Goal: Task Accomplishment & Management: Use online tool/utility

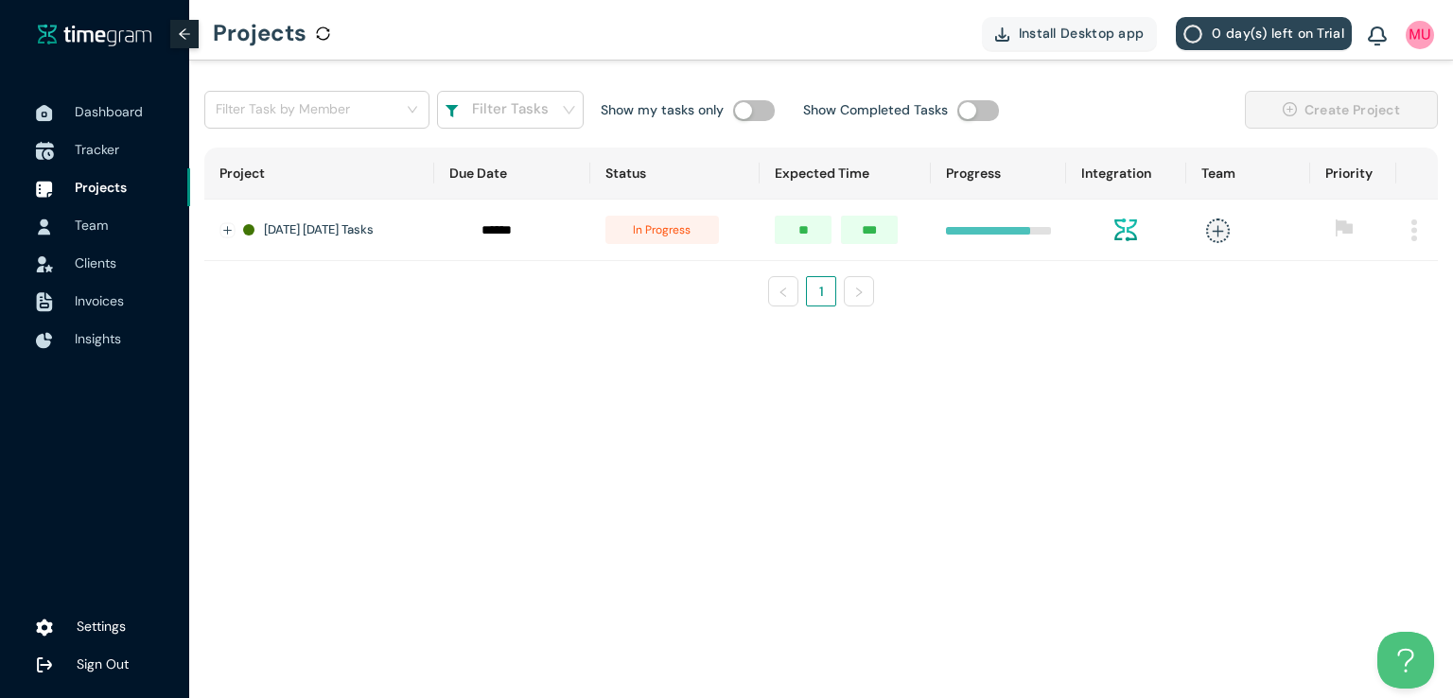
click at [104, 142] on span "Tracker" at bounding box center [97, 149] width 44 height 17
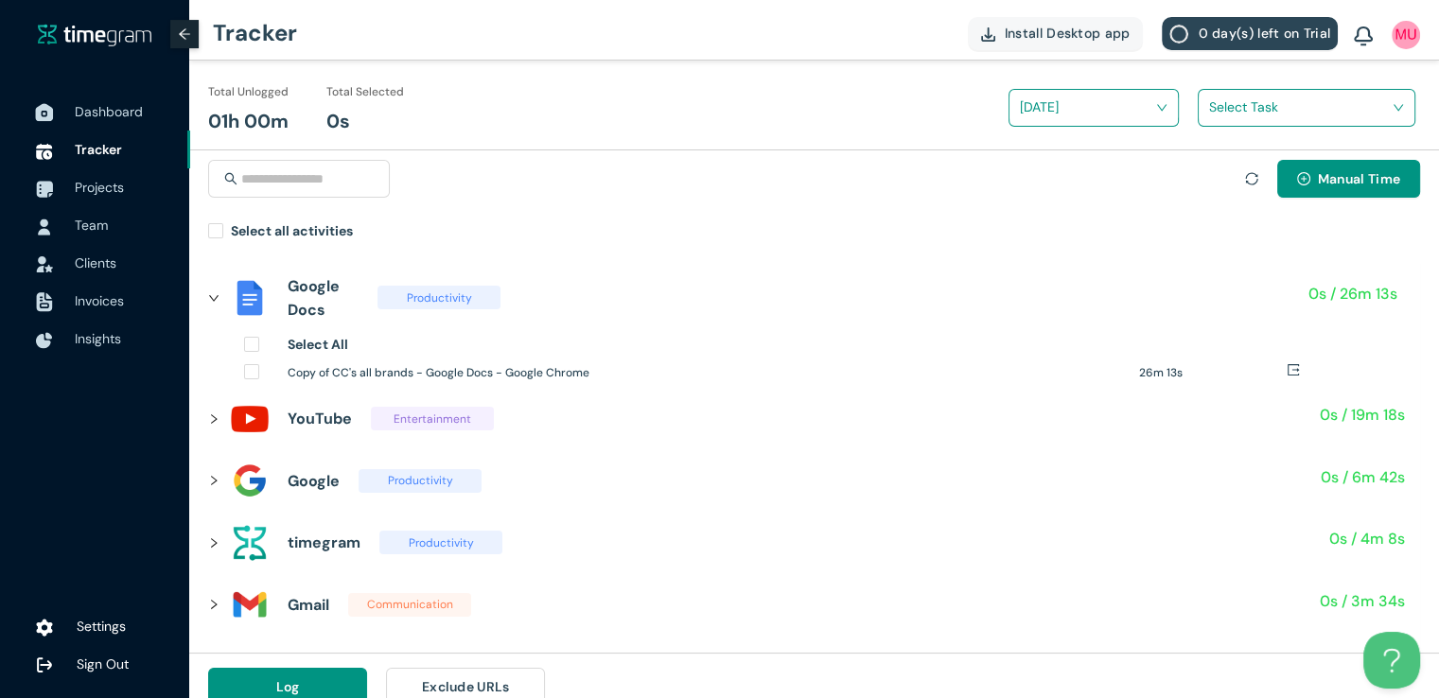
click at [104, 104] on span "Dashboard" at bounding box center [109, 111] width 68 height 17
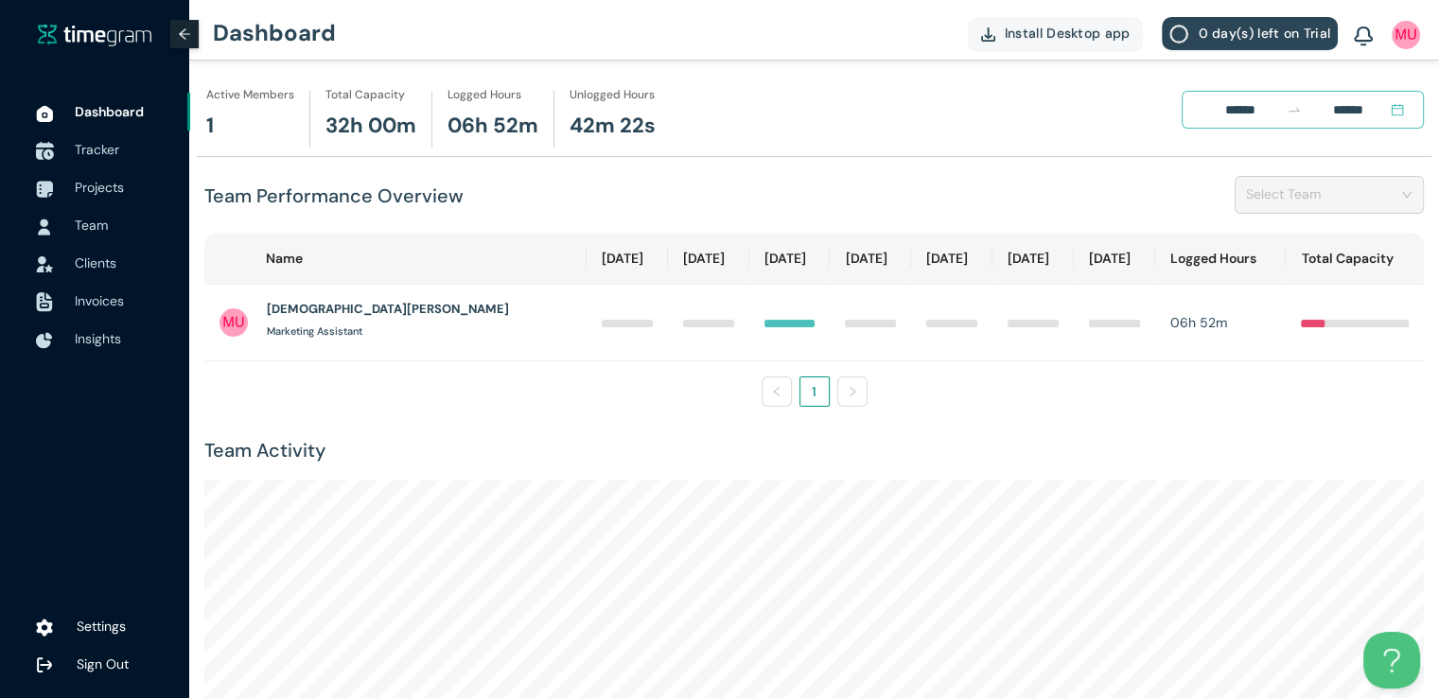
click at [96, 164] on span "Tracker" at bounding box center [125, 150] width 100 height 38
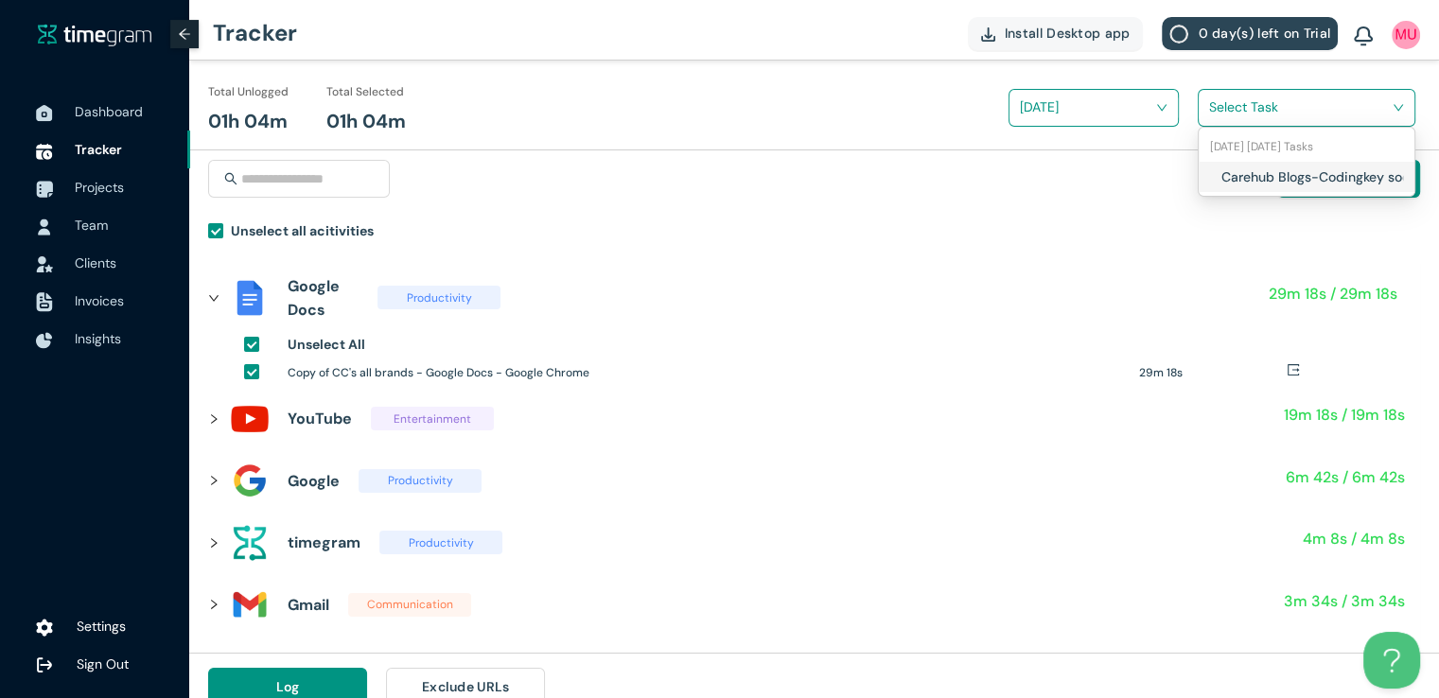
click at [1227, 111] on input "search" at bounding box center [1300, 107] width 182 height 28
click at [1224, 175] on h1 "Carehub Blogs-Codingkey socials" at bounding box center [1332, 176] width 222 height 21
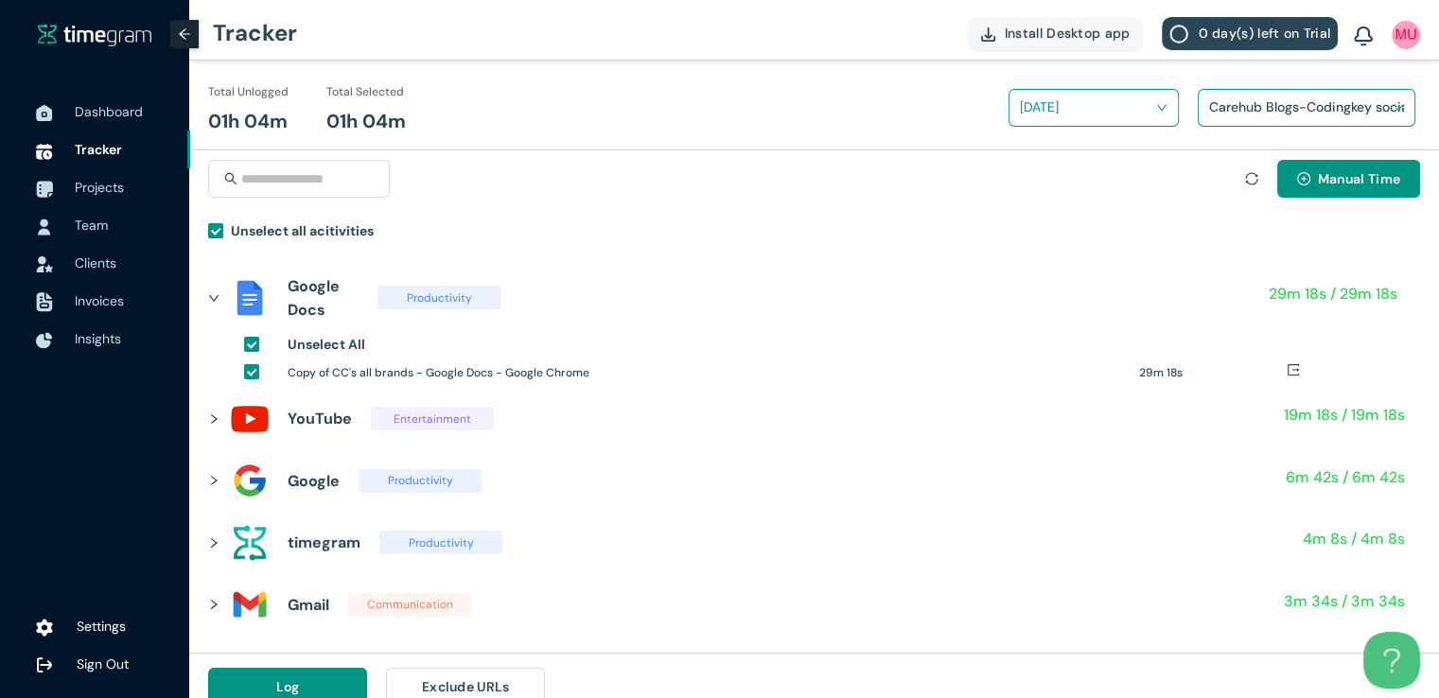
scroll to position [22, 0]
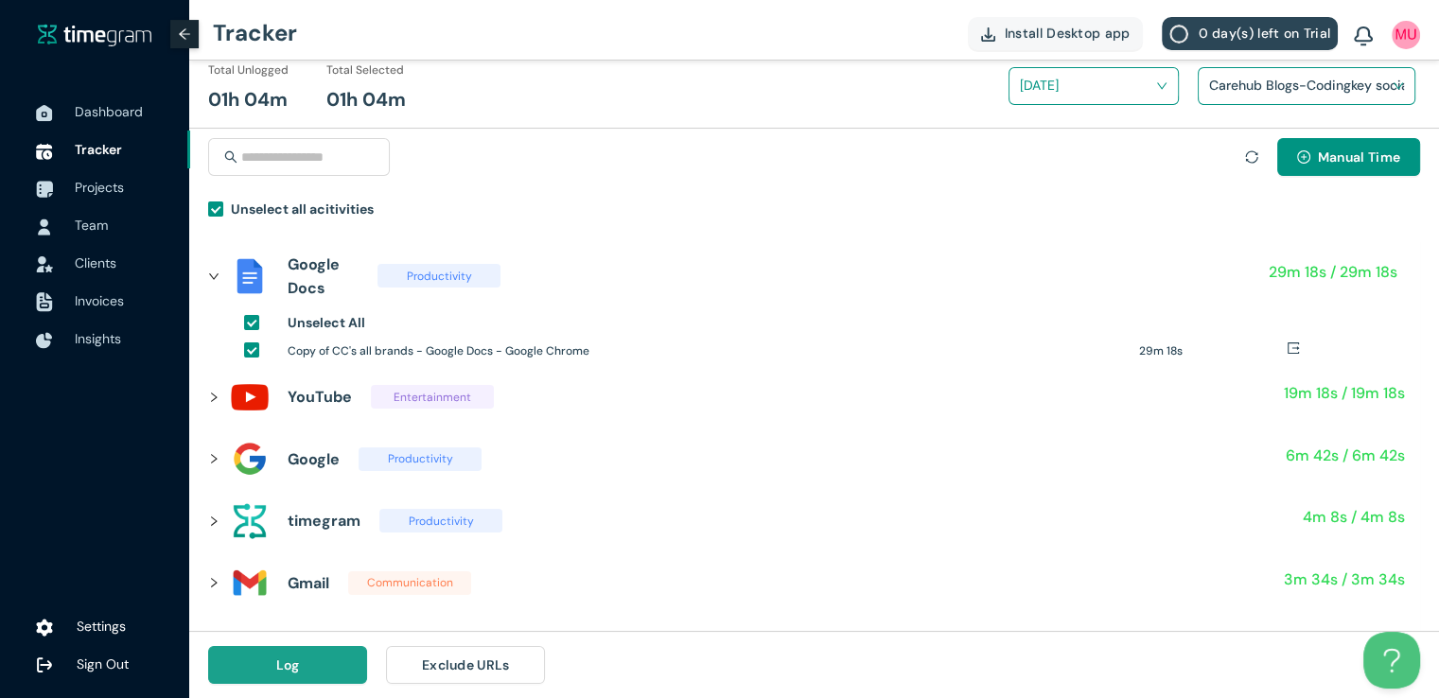
click at [311, 661] on button "Log" at bounding box center [287, 665] width 159 height 38
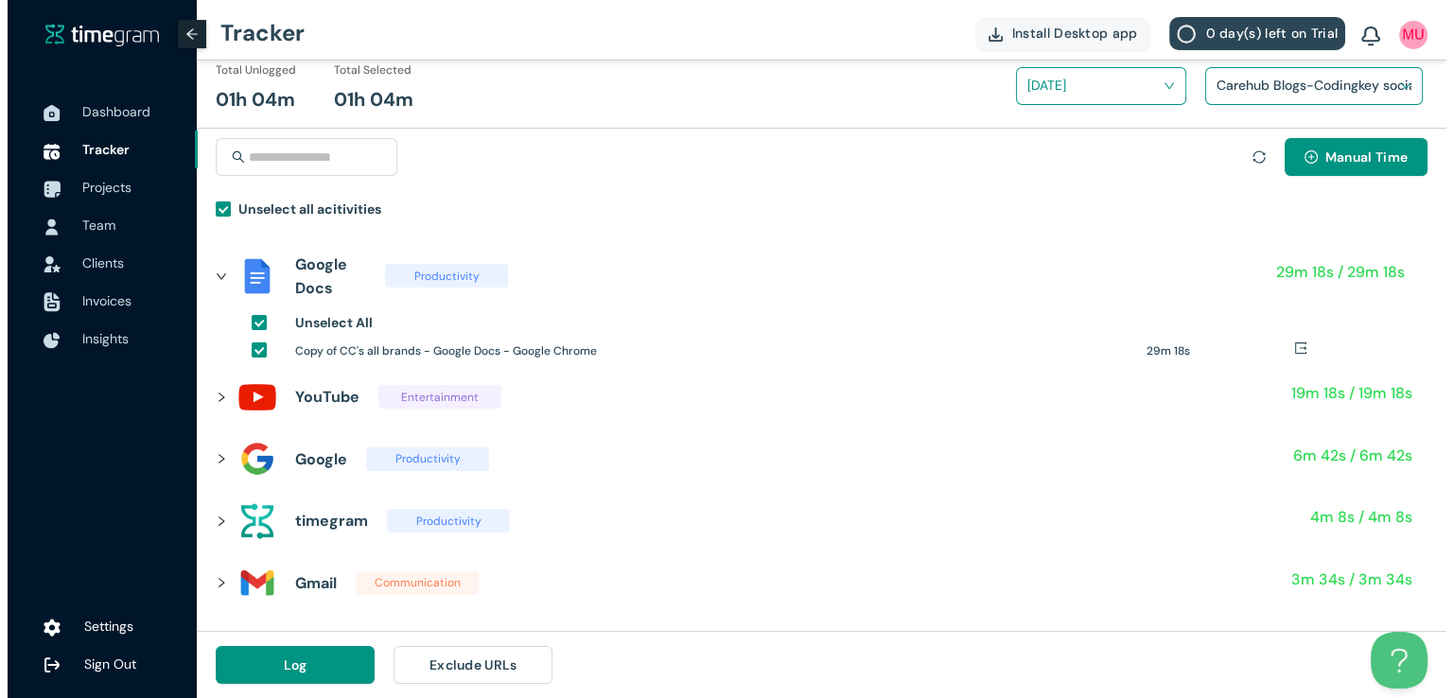
scroll to position [0, 0]
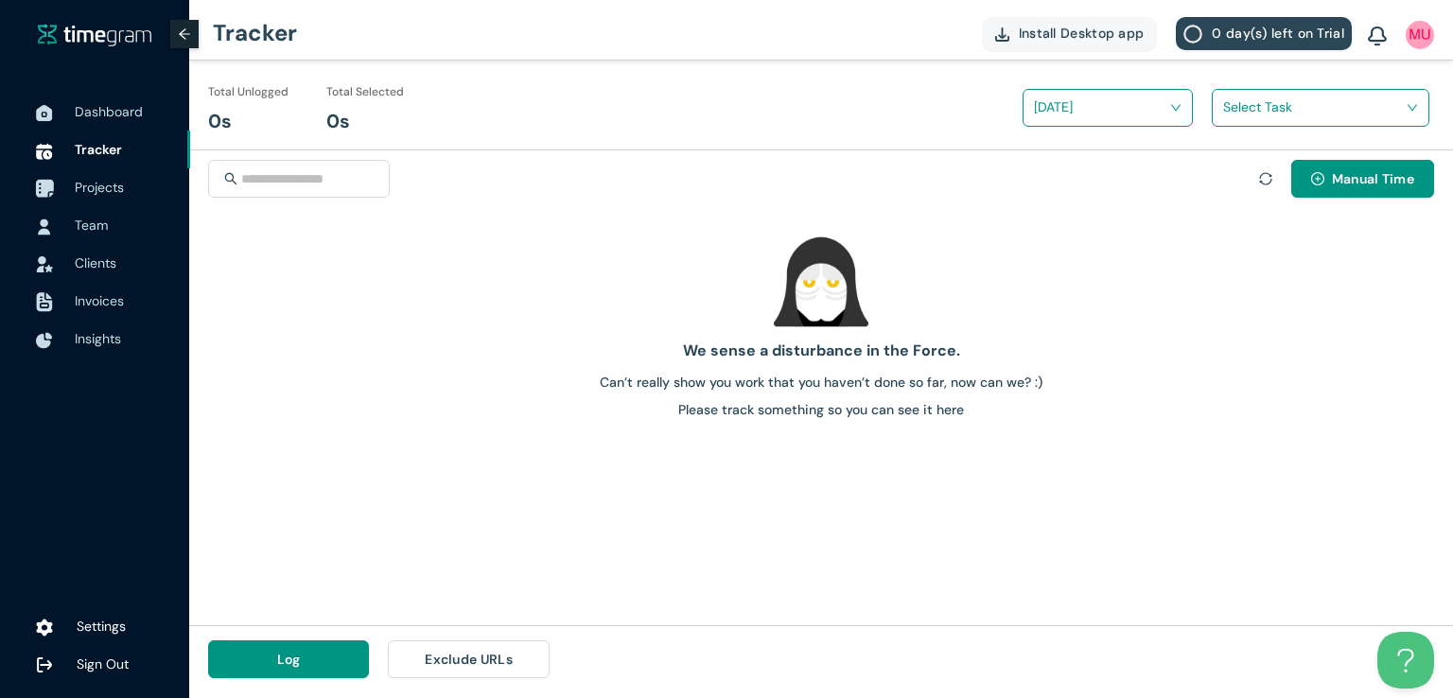
click at [106, 189] on span "Projects" at bounding box center [99, 187] width 49 height 17
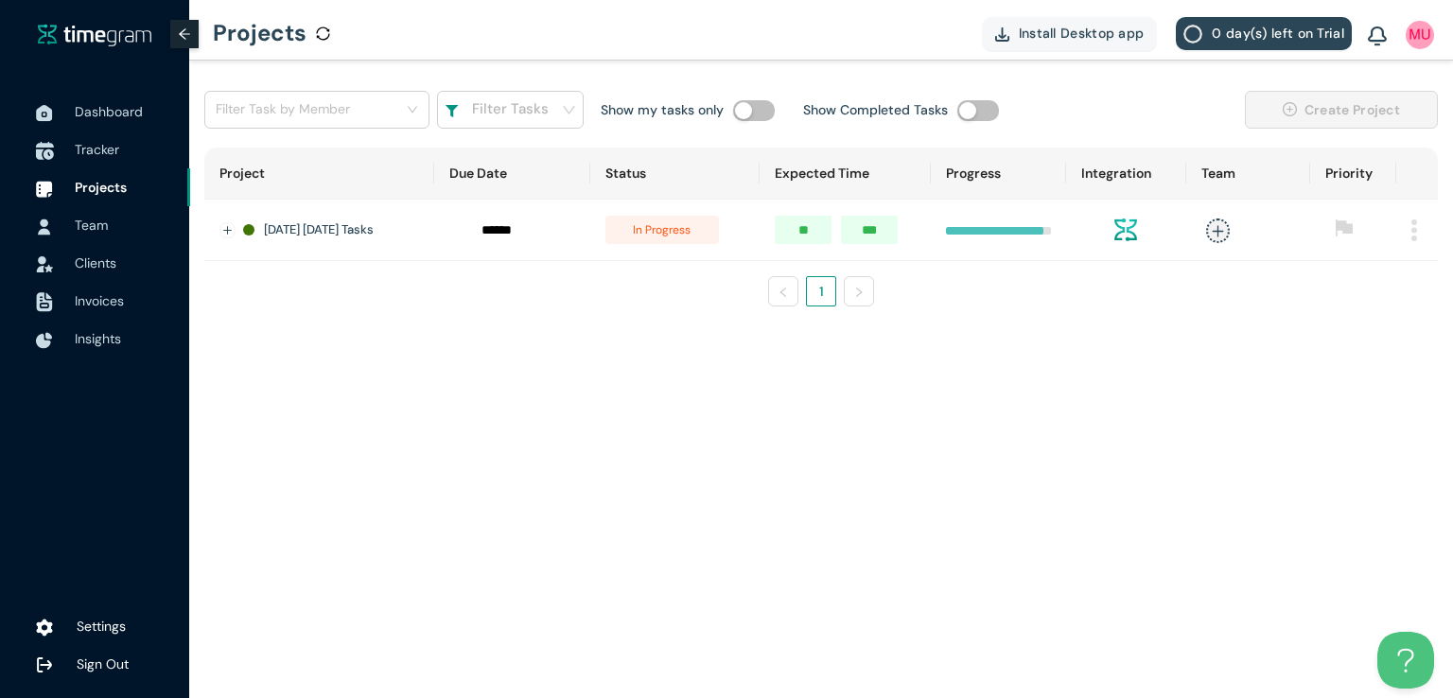
click at [96, 150] on span "Tracker" at bounding box center [97, 149] width 44 height 17
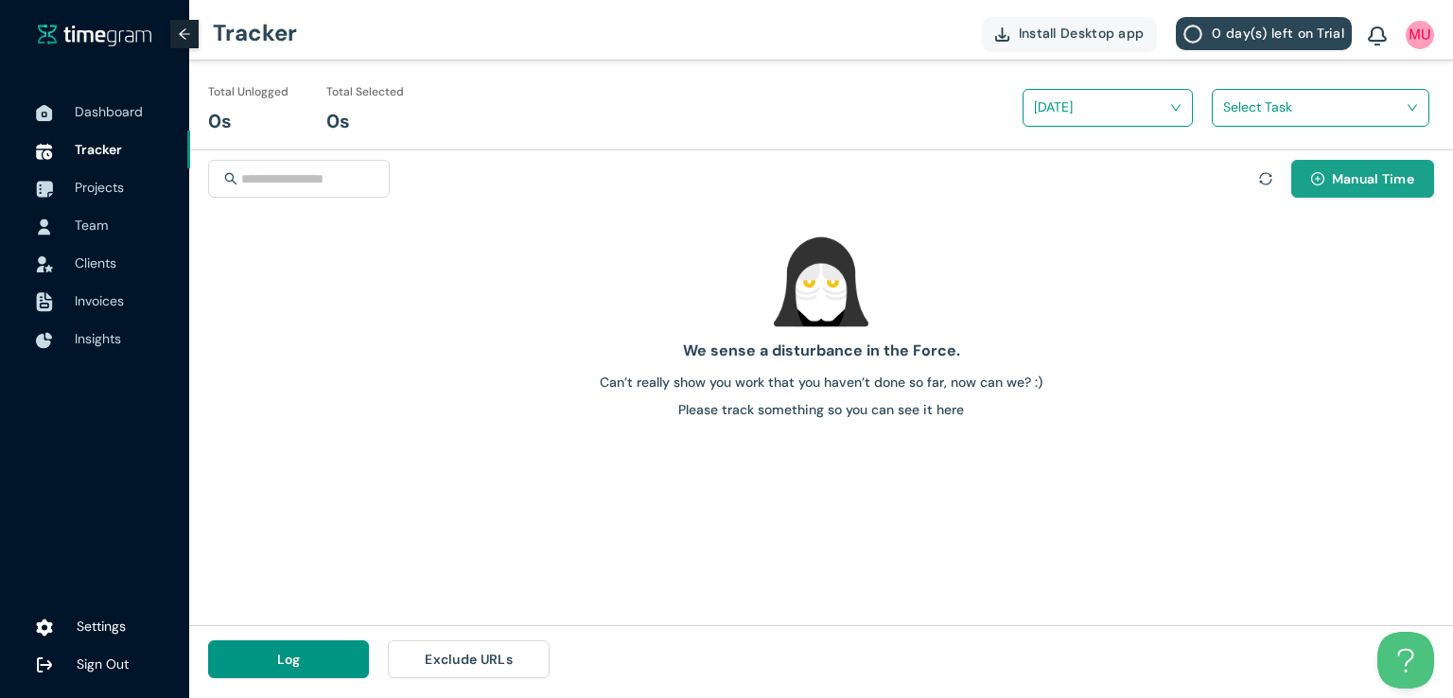
click at [1373, 183] on span "Manual Time" at bounding box center [1373, 178] width 82 height 21
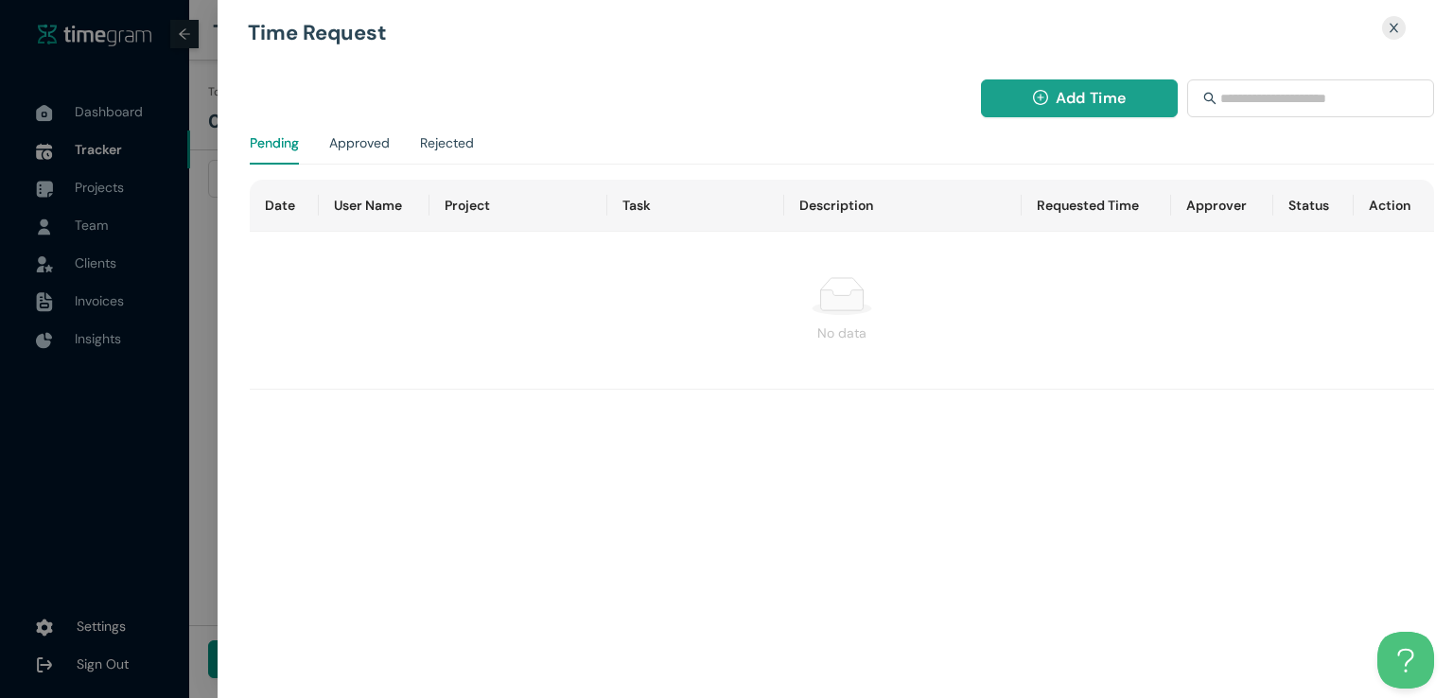
click at [1098, 103] on span "Add Time" at bounding box center [1091, 98] width 70 height 24
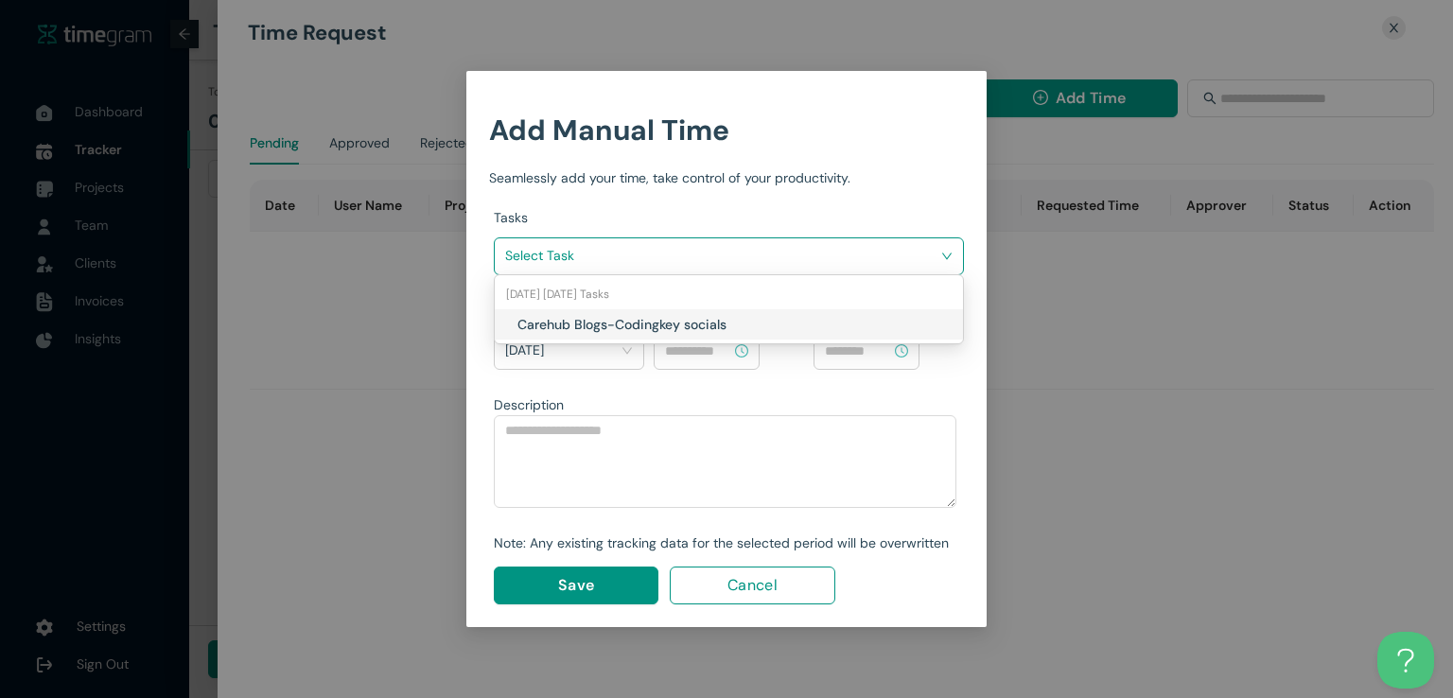
click at [827, 262] on input "search" at bounding box center [722, 255] width 434 height 28
click at [720, 323] on h1 "Carehub Blogs-Codingkey socials" at bounding box center [628, 324] width 222 height 21
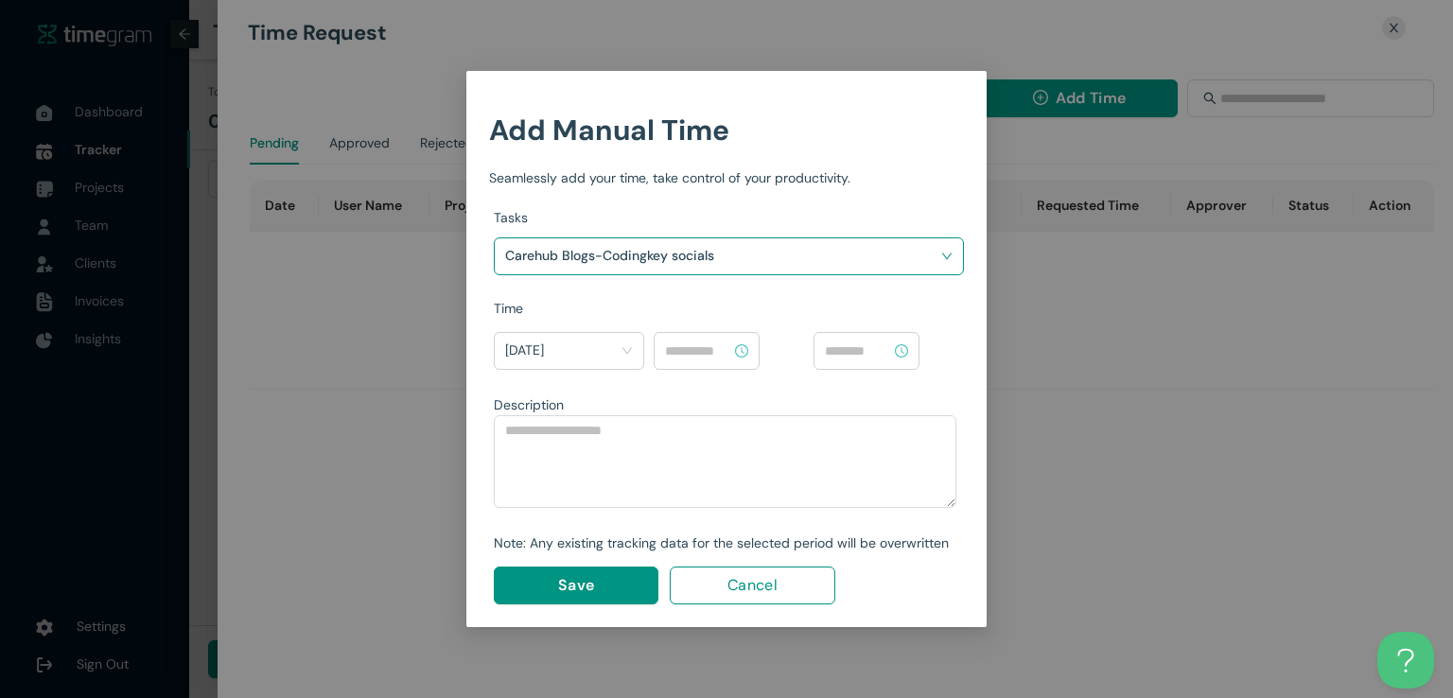
click at [709, 346] on input at bounding box center [698, 351] width 66 height 21
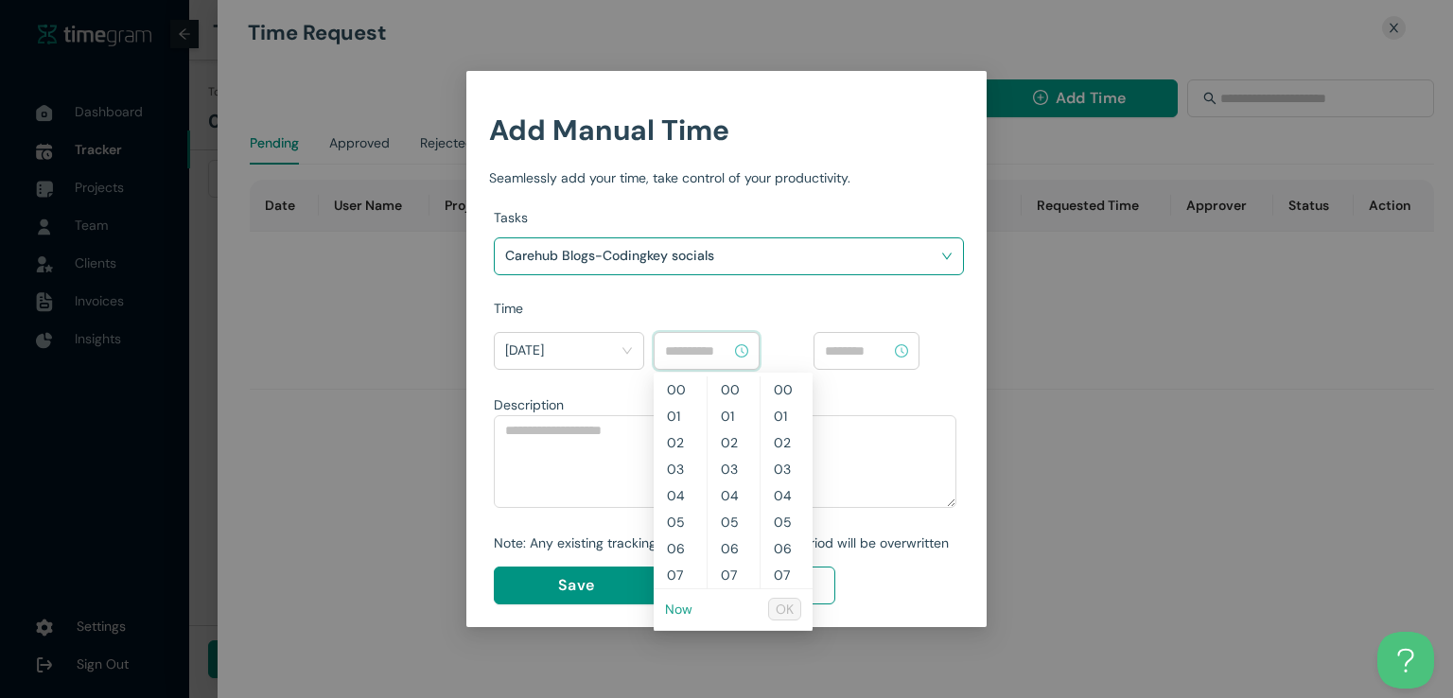
click at [680, 607] on link "Now" at bounding box center [678, 609] width 27 height 17
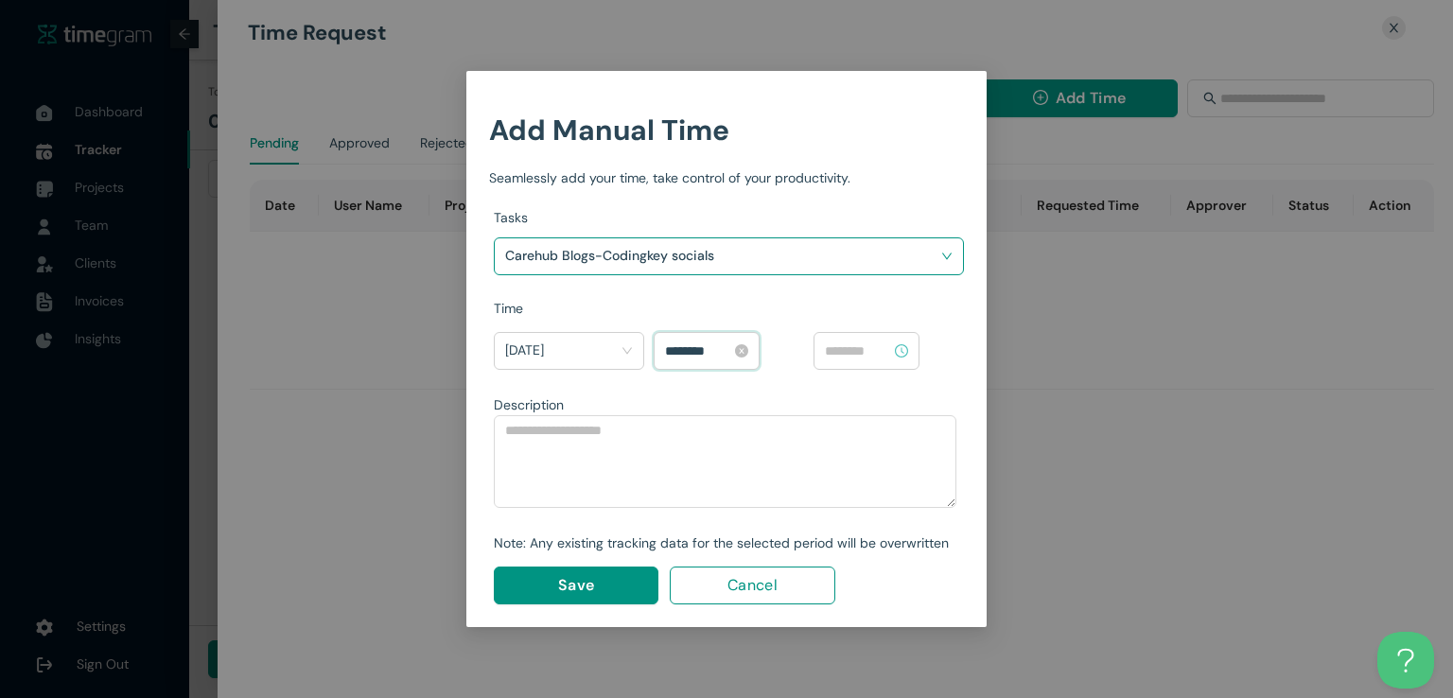
click at [675, 349] on input "********" at bounding box center [698, 351] width 66 height 21
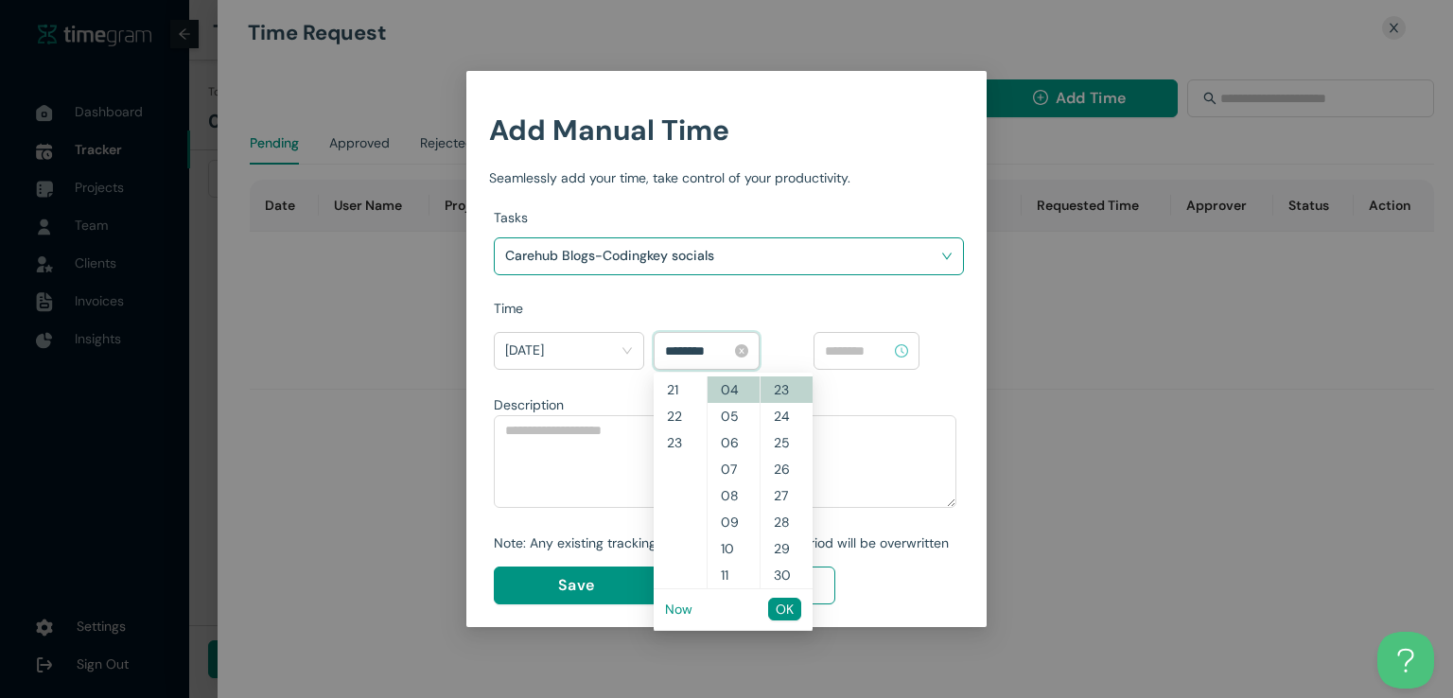
scroll to position [530, 0]
click at [696, 349] on input "********" at bounding box center [698, 351] width 66 height 21
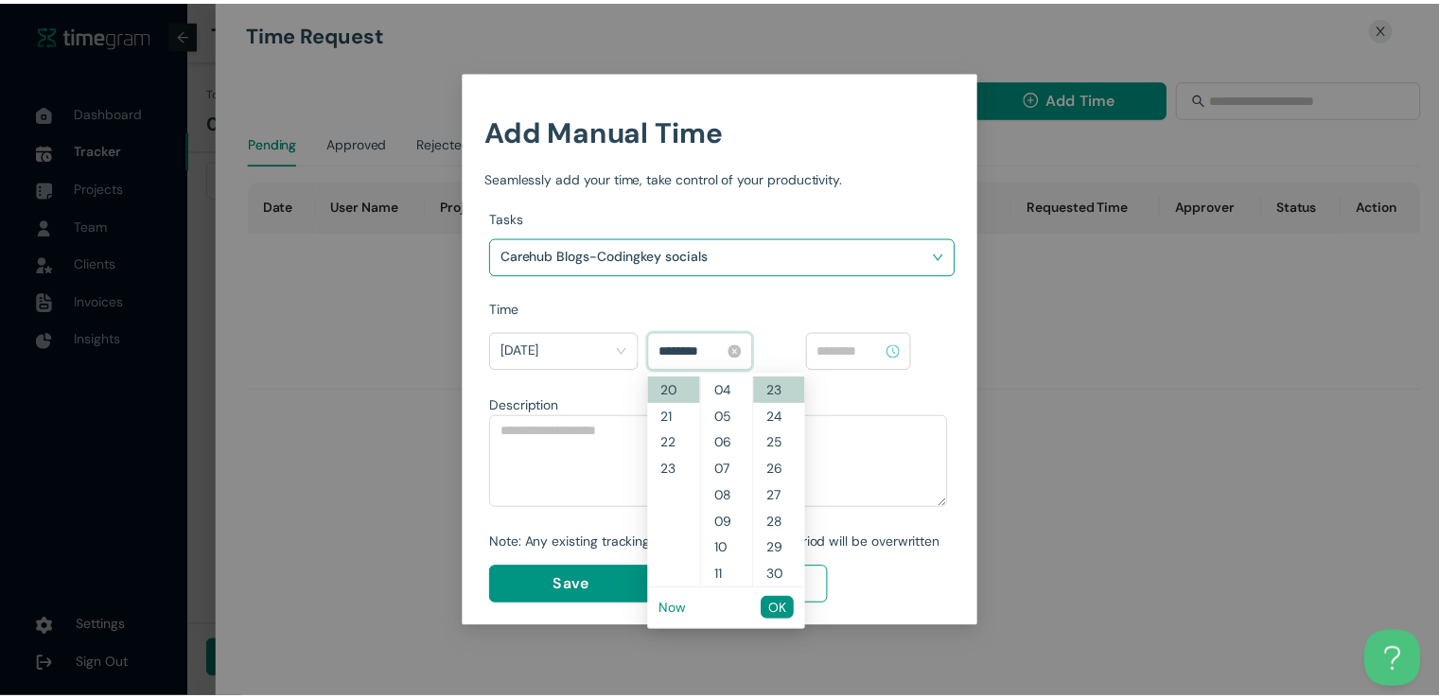
scroll to position [1536, 0]
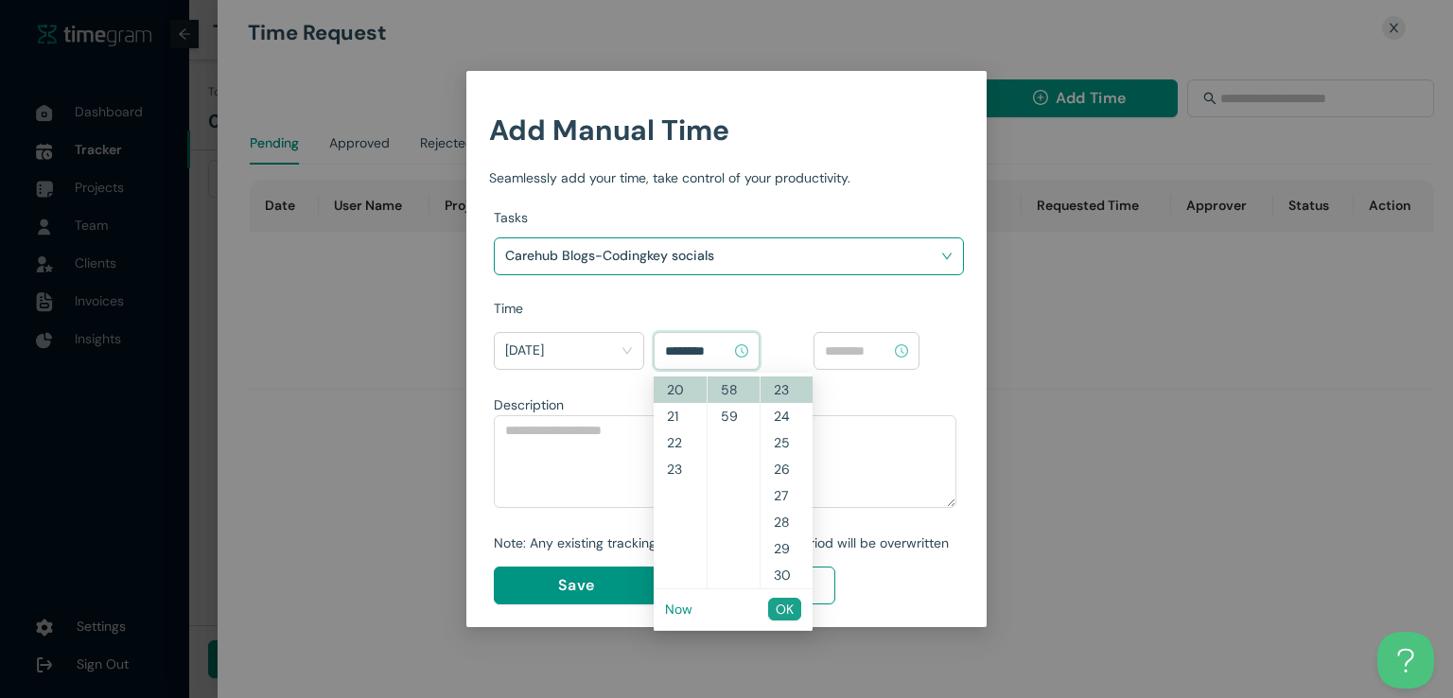
click at [783, 616] on span "OK" at bounding box center [785, 609] width 18 height 21
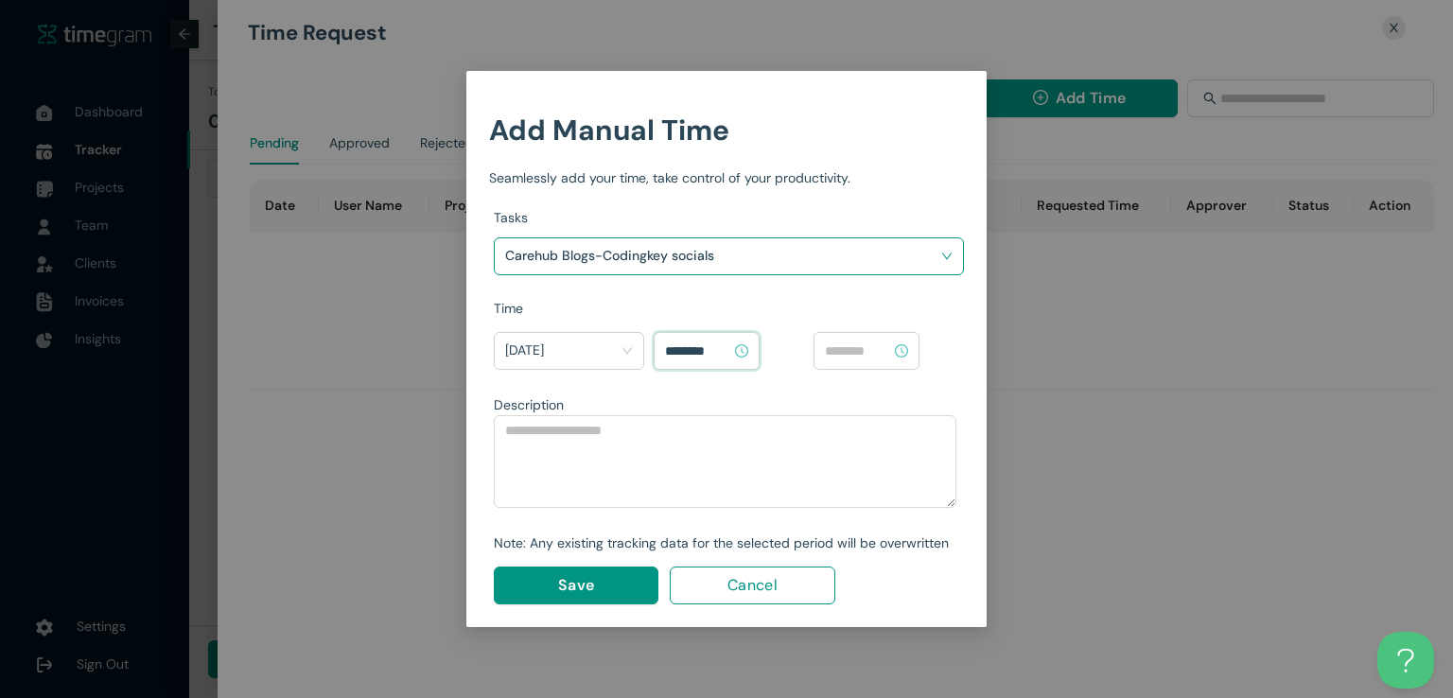
type input "********"
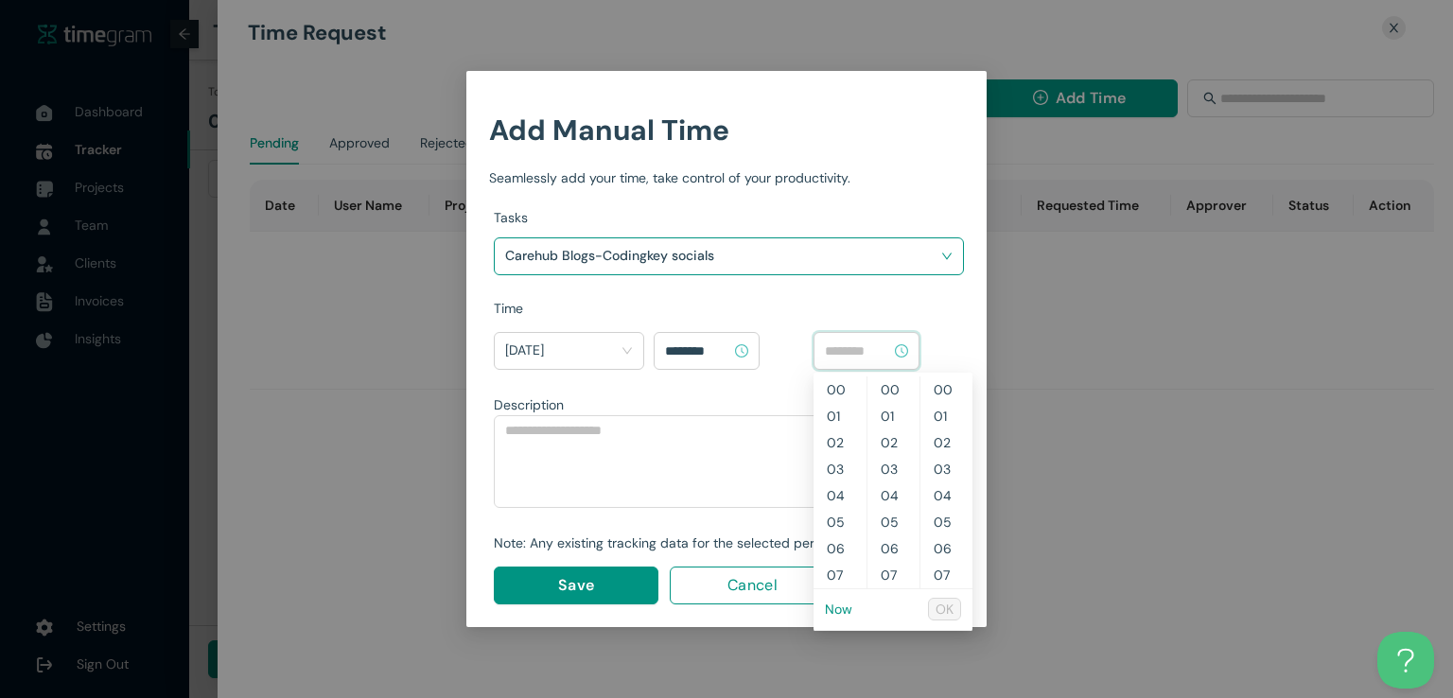
click at [865, 351] on input at bounding box center [858, 351] width 66 height 21
click at [836, 614] on link "Now" at bounding box center [838, 609] width 27 height 17
type input "********"
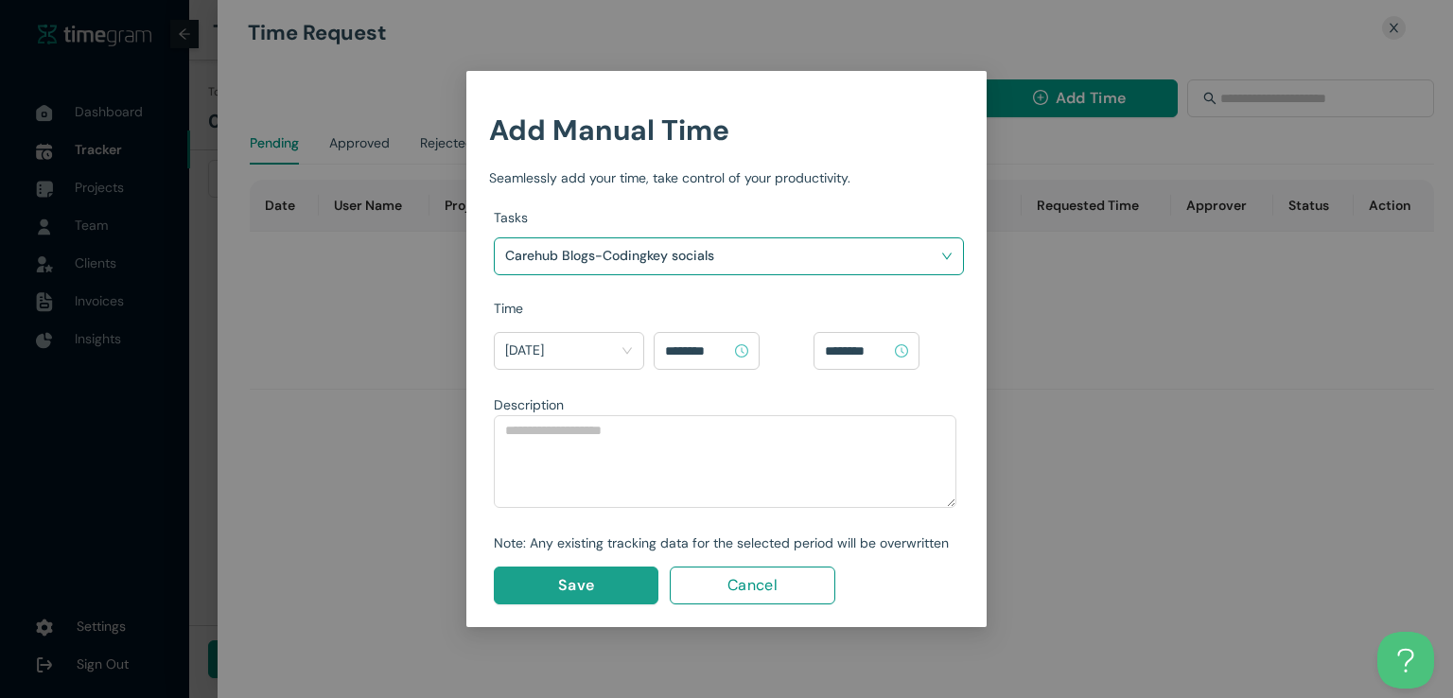
click at [612, 573] on button "Save" at bounding box center [576, 586] width 165 height 38
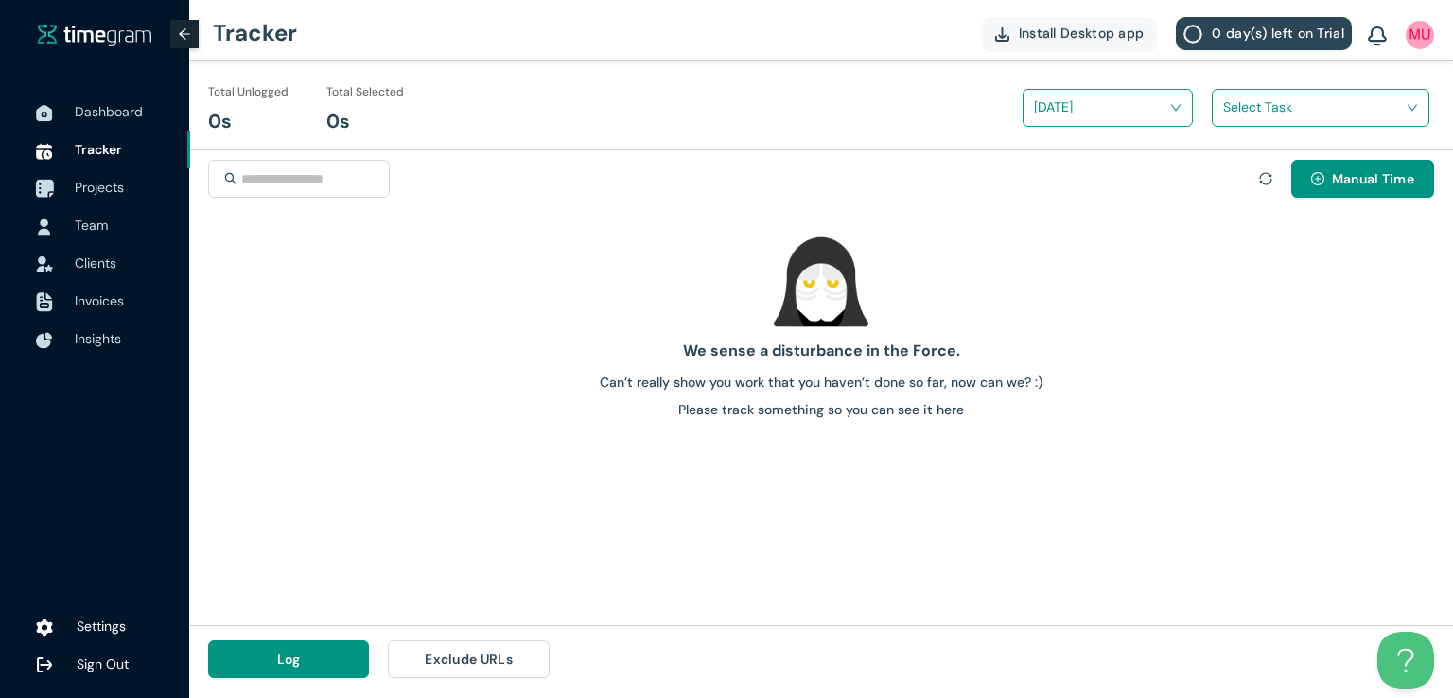
click at [75, 192] on span "Projects" at bounding box center [99, 187] width 49 height 17
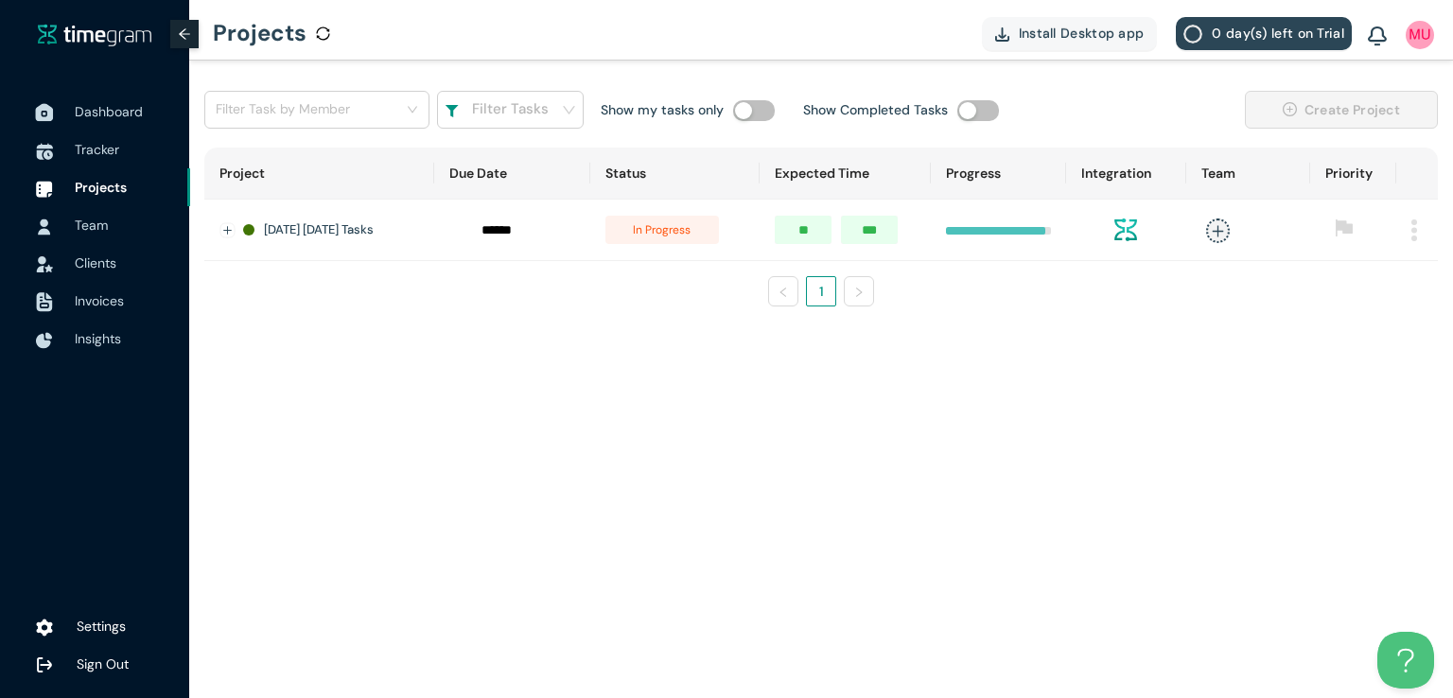
click at [109, 114] on span "Dashboard" at bounding box center [109, 111] width 68 height 17
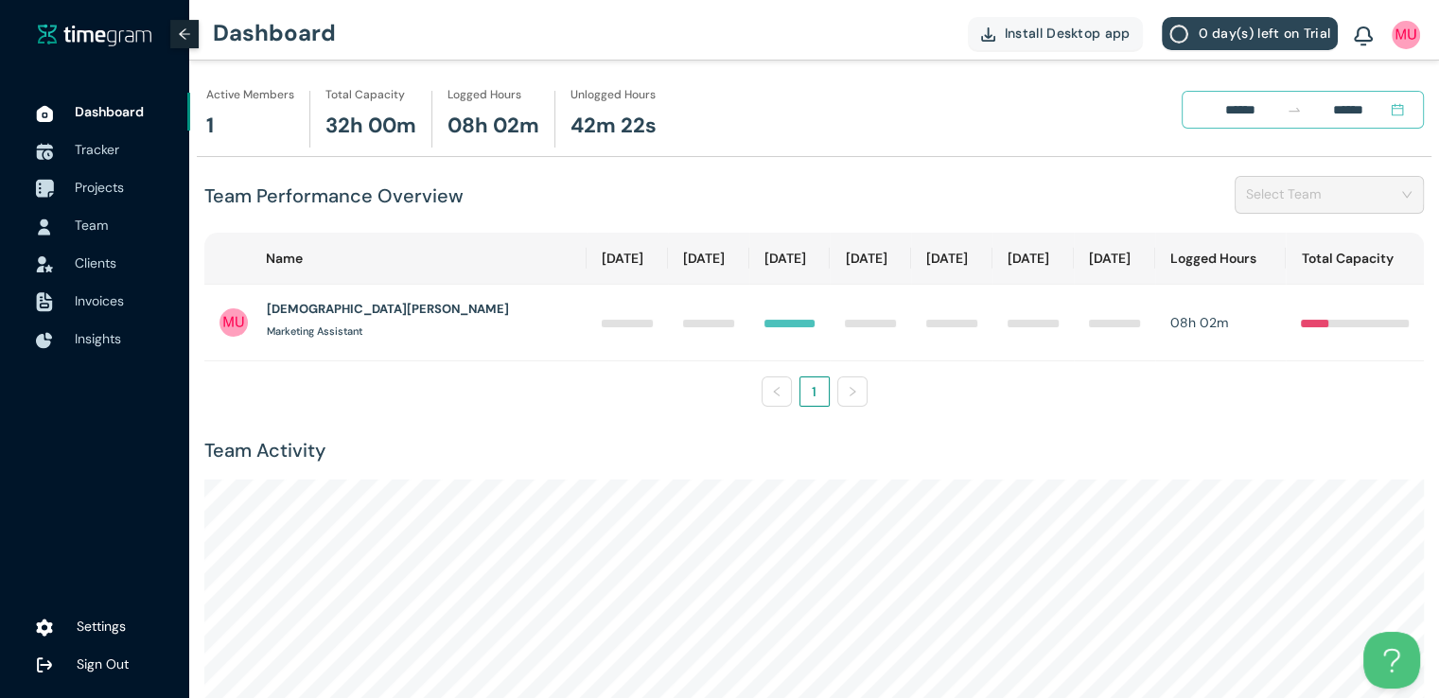
click at [94, 187] on span "Projects" at bounding box center [99, 187] width 49 height 17
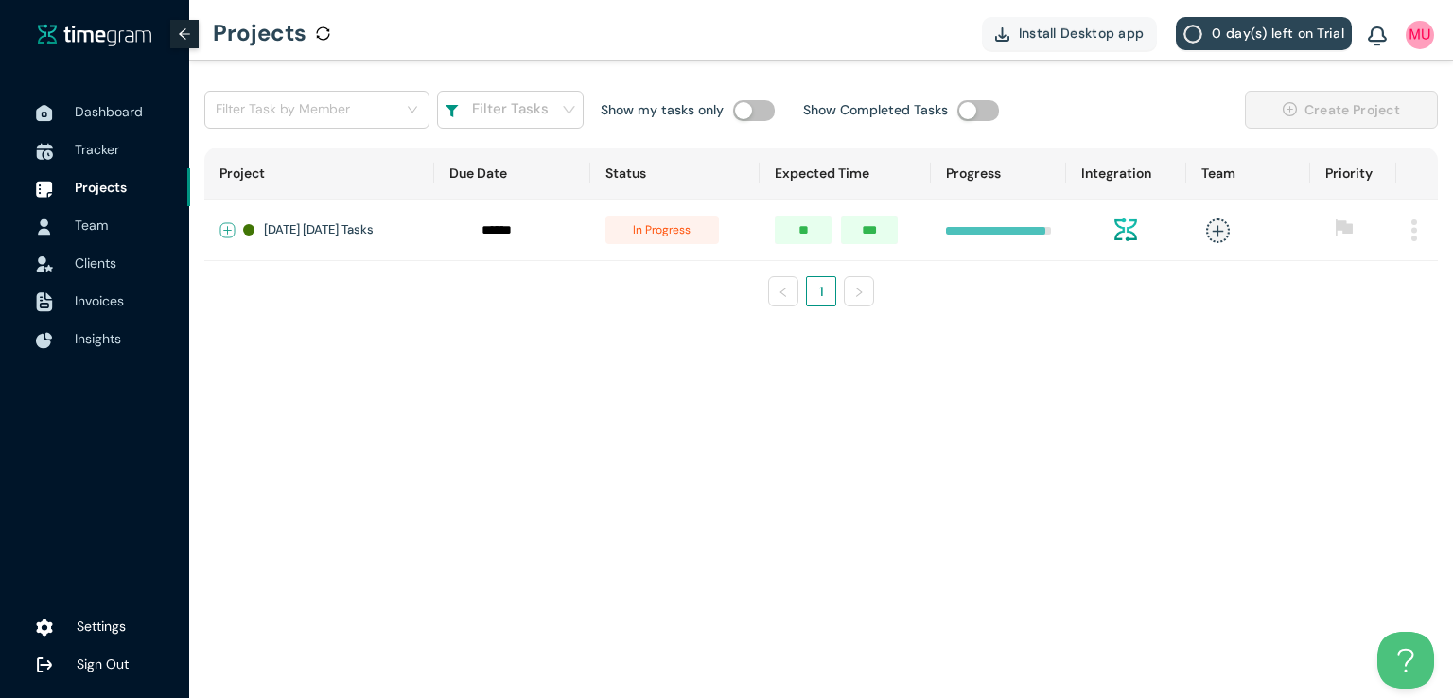
click at [233, 224] on button "Expand row" at bounding box center [227, 230] width 15 height 15
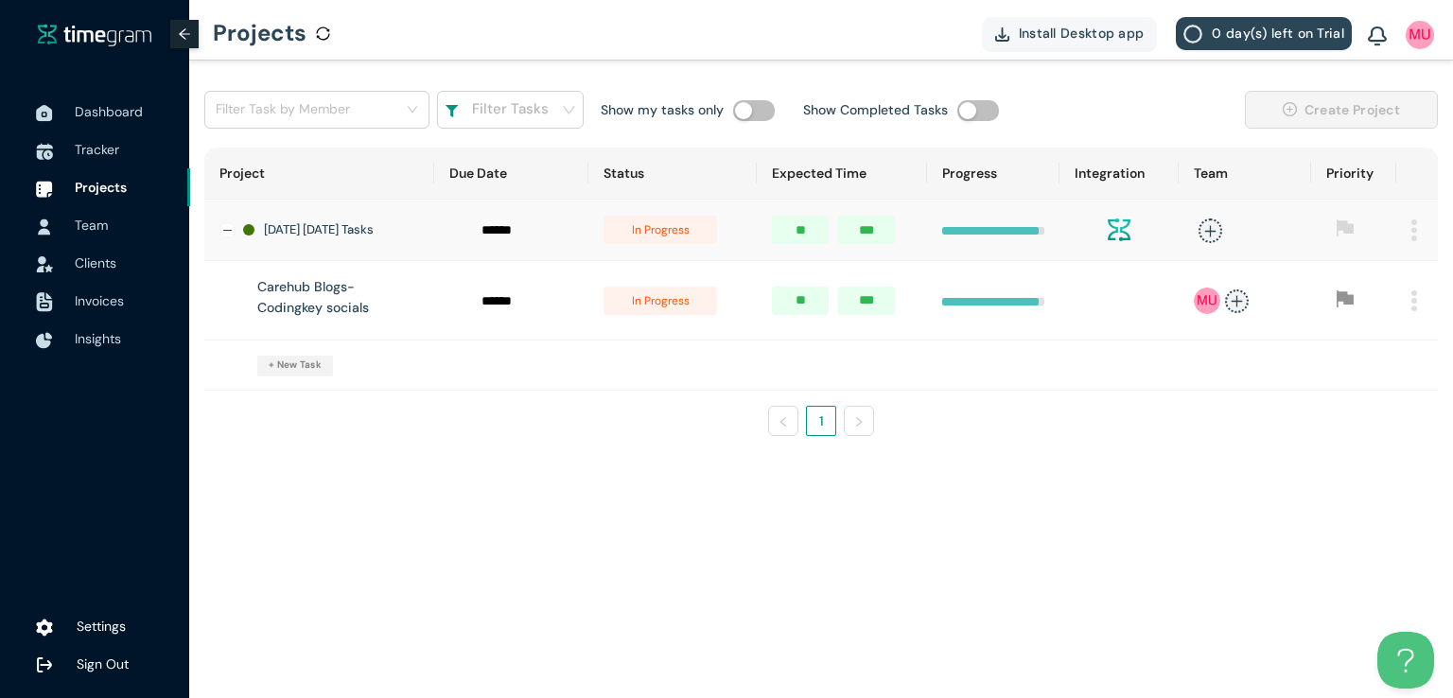
click at [648, 314] on span "in progress" at bounding box center [660, 301] width 114 height 28
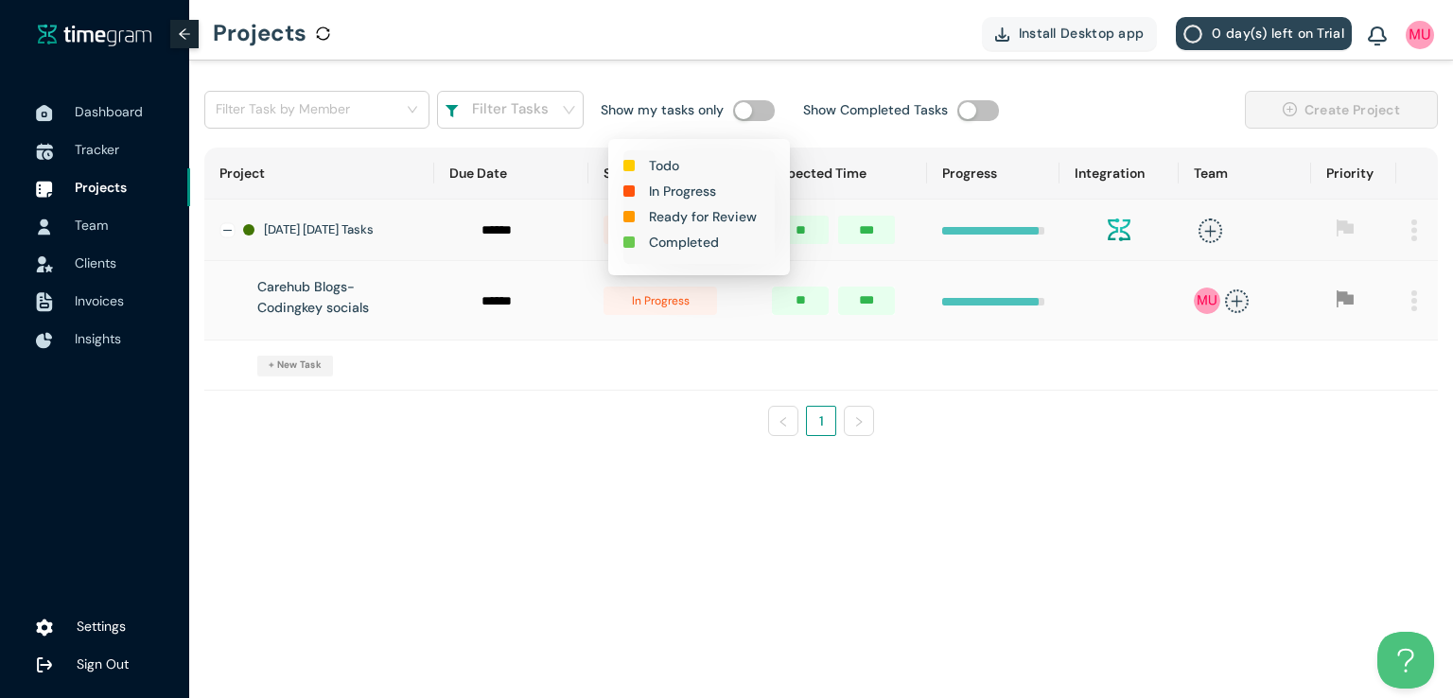
click at [684, 244] on h1 "Completed" at bounding box center [684, 242] width 70 height 21
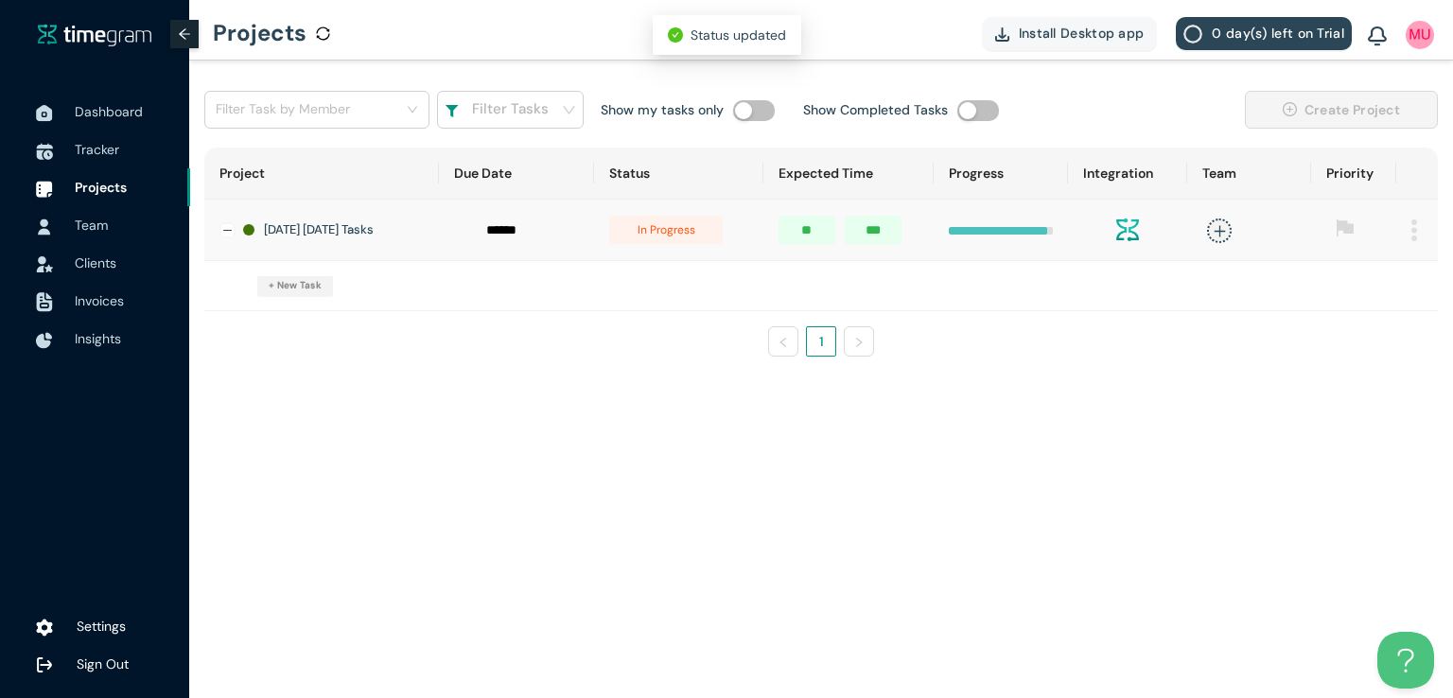
click at [683, 227] on span "in progress" at bounding box center [666, 230] width 114 height 28
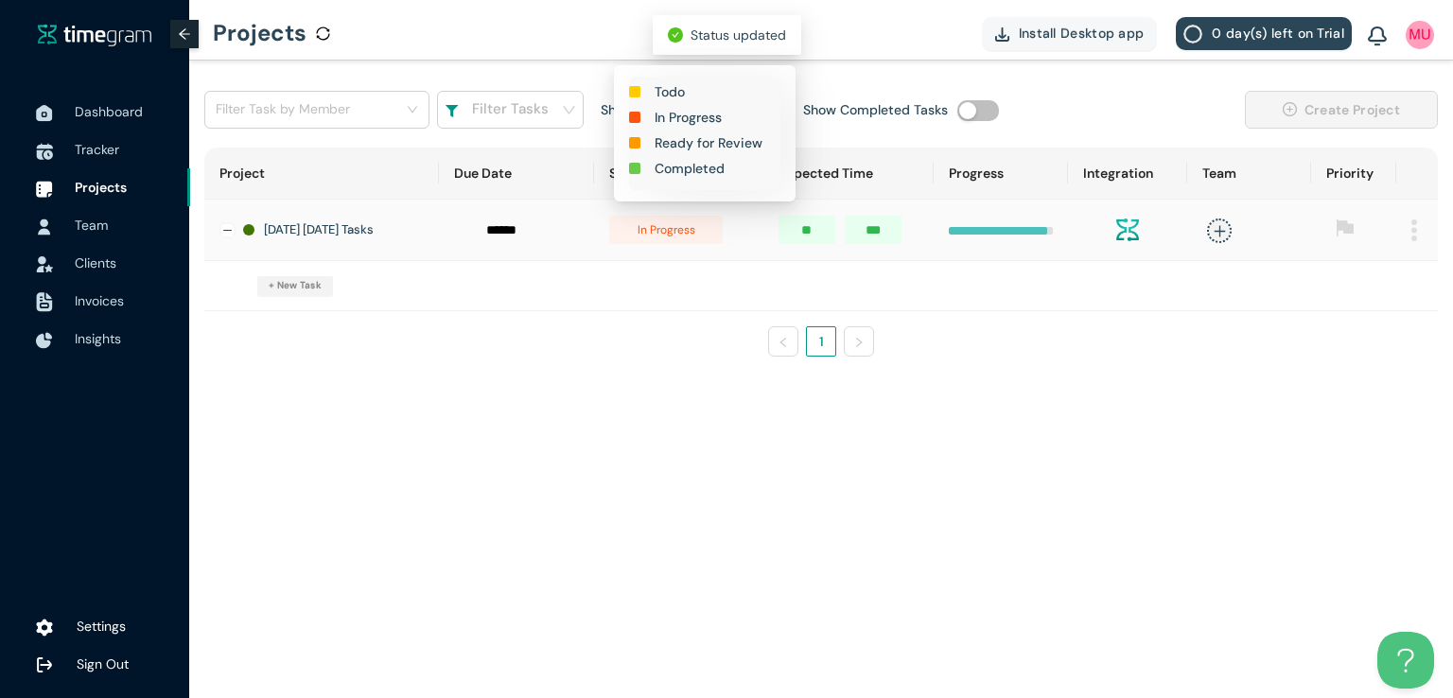
click at [689, 170] on h1 "Completed" at bounding box center [690, 168] width 70 height 21
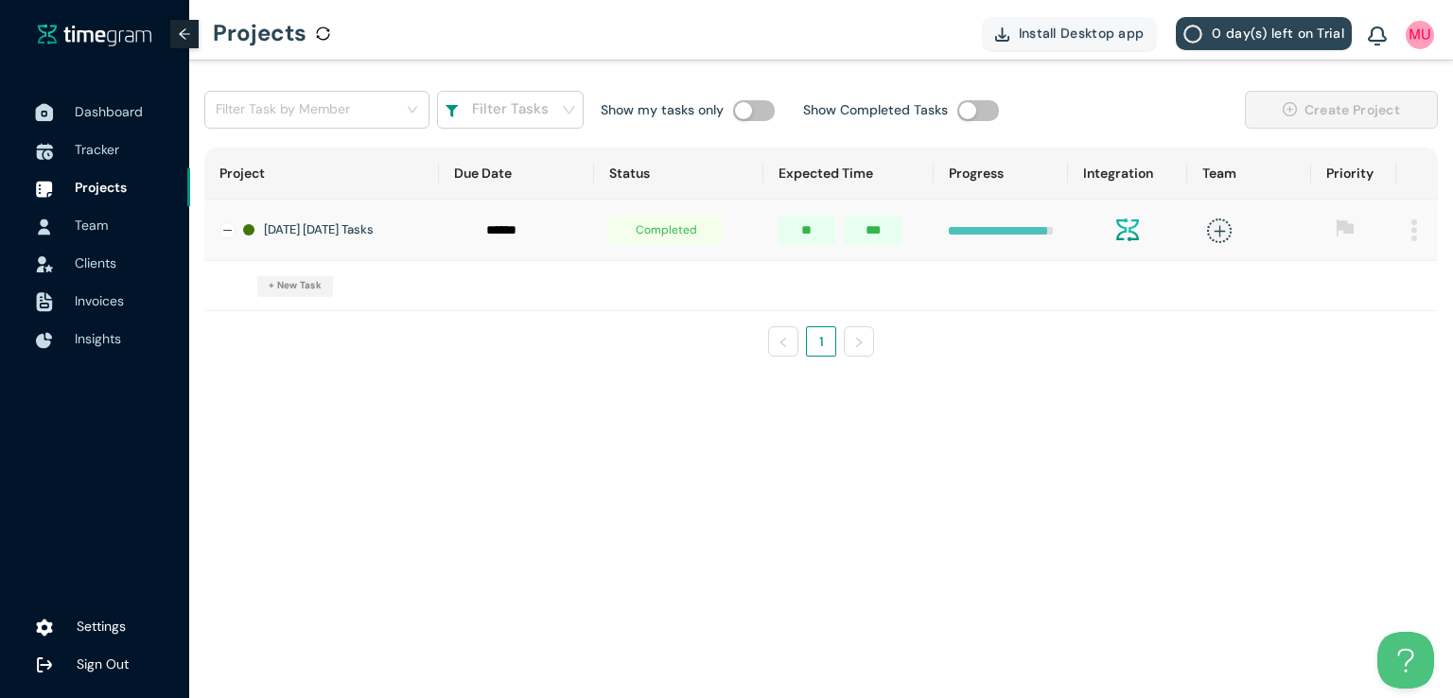
click at [103, 125] on span "Dashboard" at bounding box center [125, 112] width 100 height 38
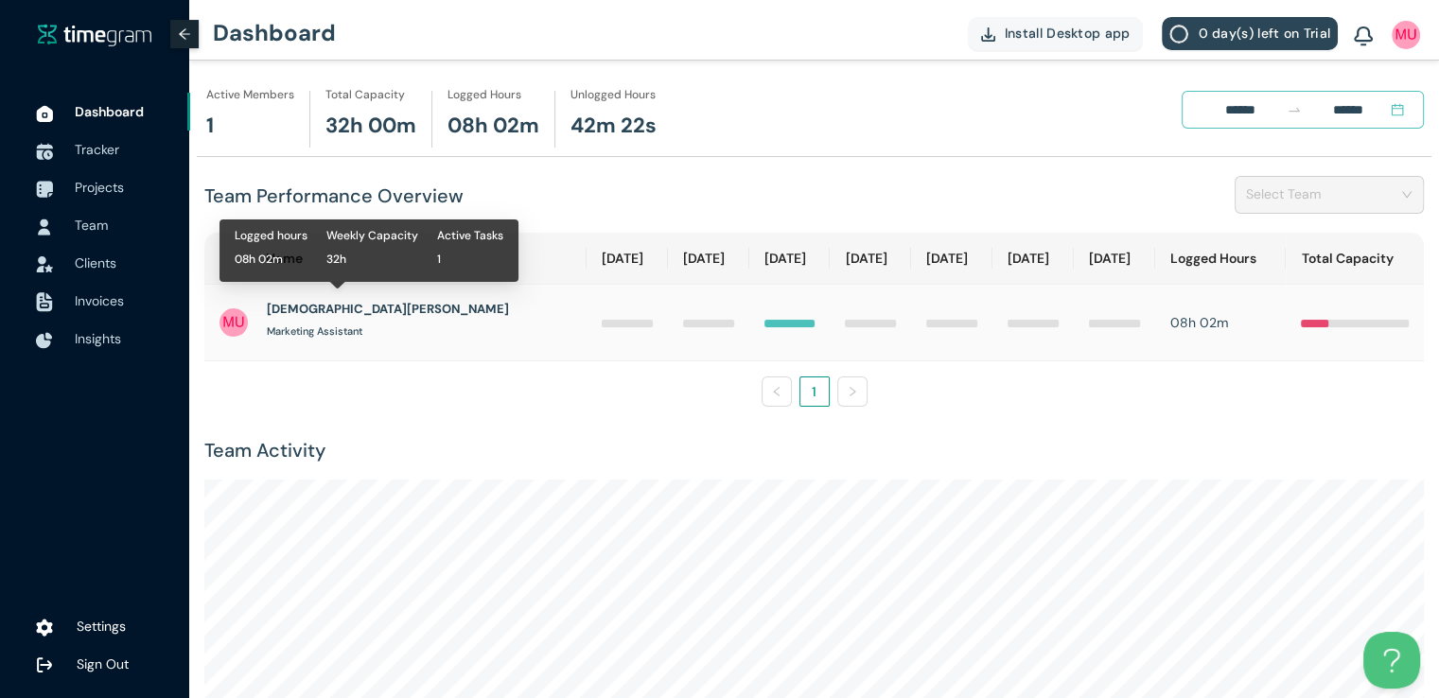
click at [341, 300] on h1 "[DEMOGRAPHIC_DATA][PERSON_NAME]" at bounding box center [388, 309] width 242 height 19
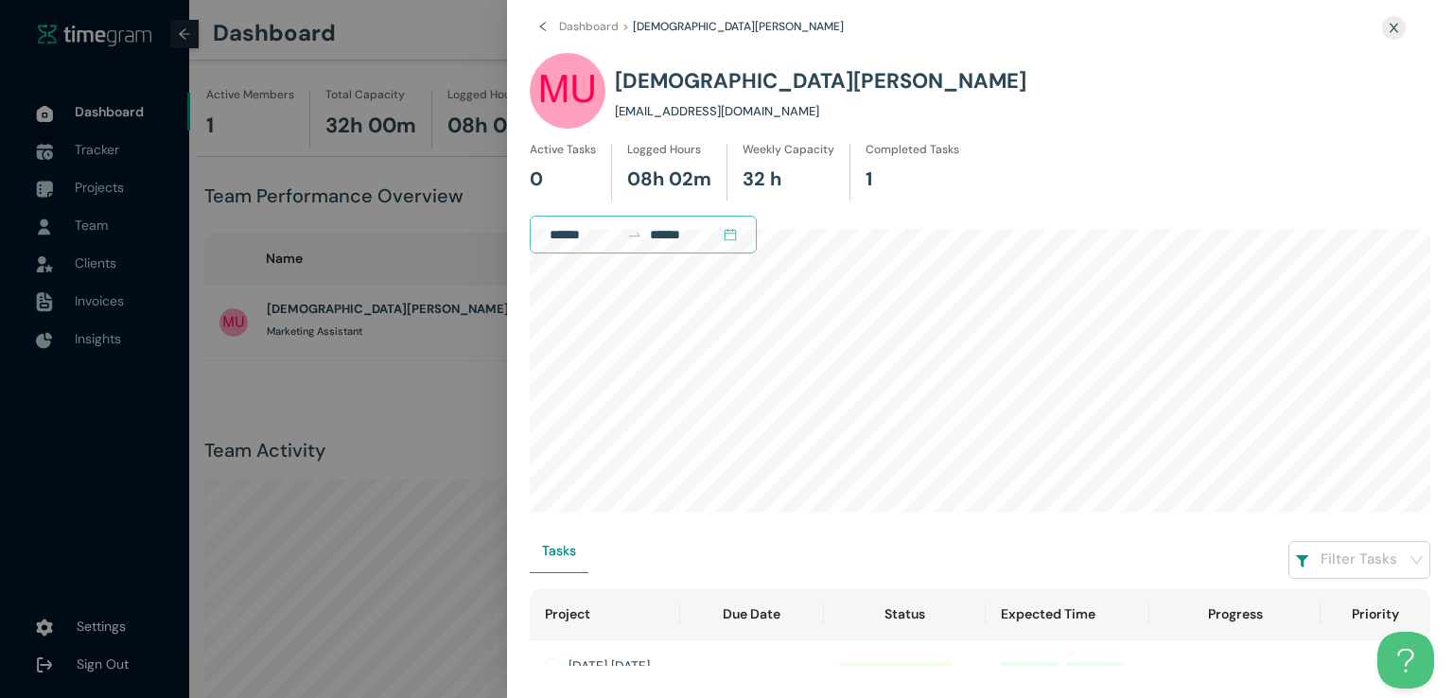
click at [1393, 22] on icon "close" at bounding box center [1394, 28] width 12 height 12
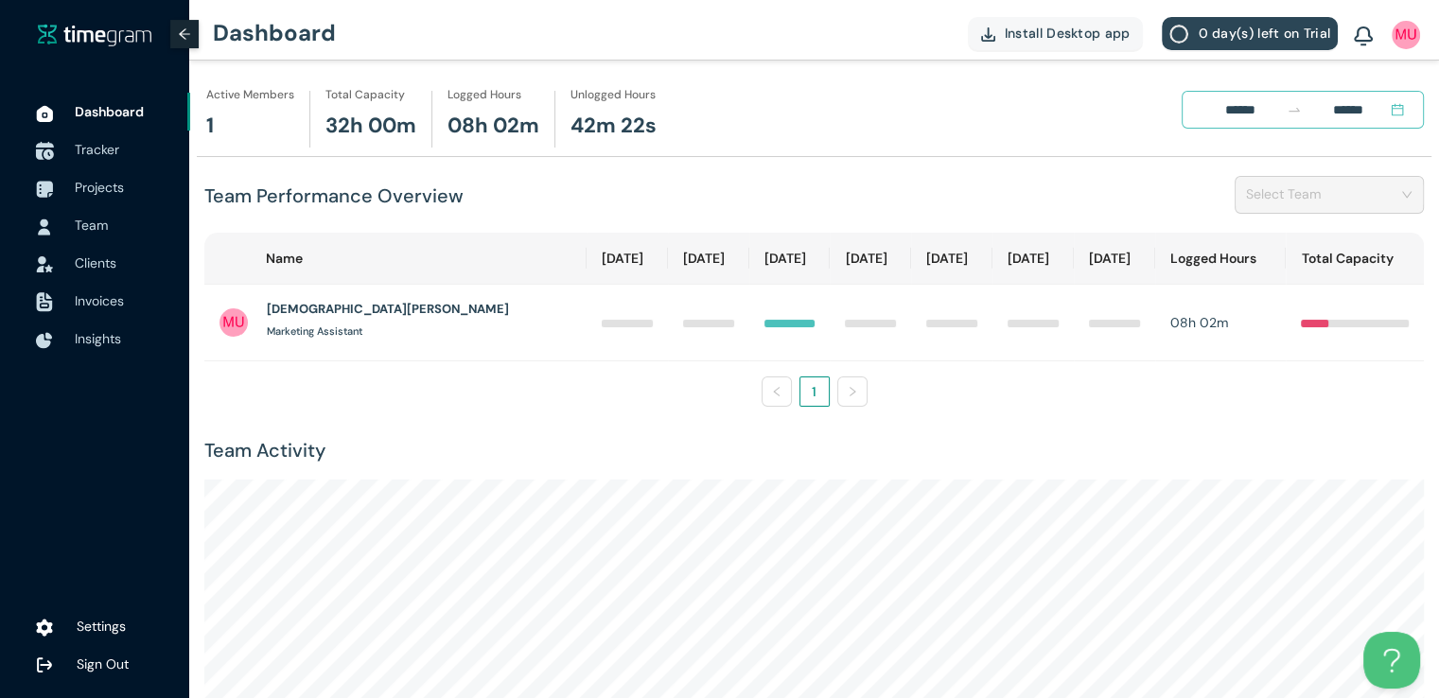
click at [106, 145] on span "Tracker" at bounding box center [97, 149] width 44 height 17
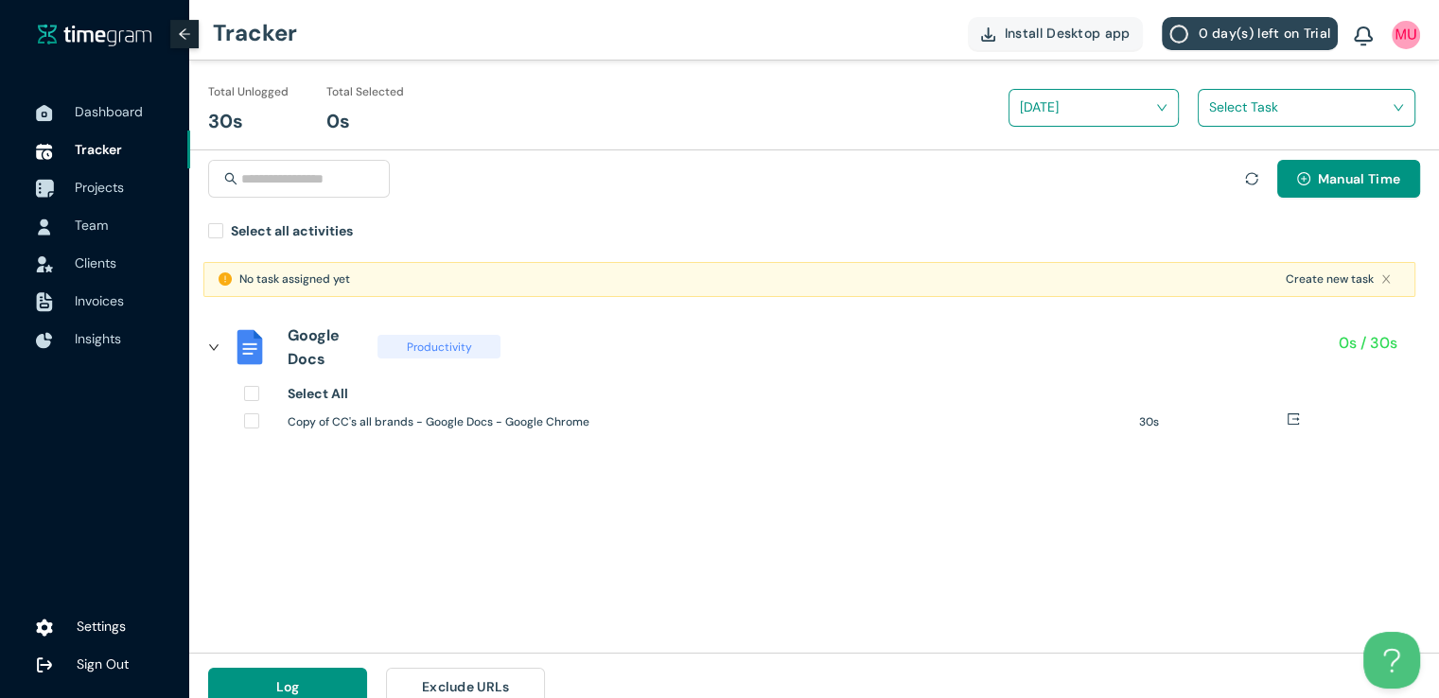
click at [110, 188] on span "Projects" at bounding box center [99, 187] width 49 height 17
